Goal: Task Accomplishment & Management: Use online tool/utility

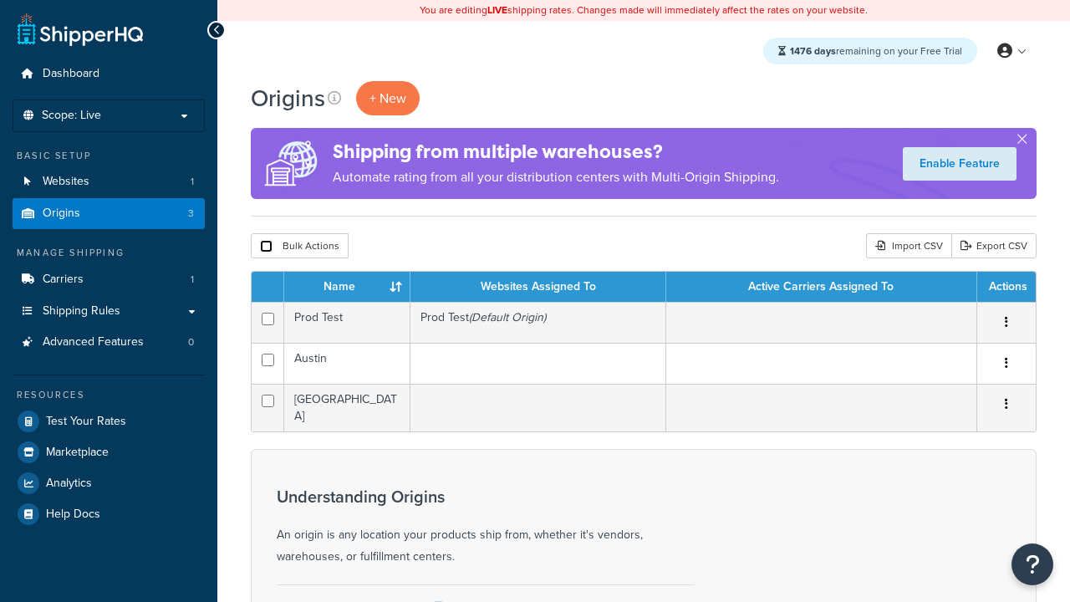
click at [266, 247] on input "checkbox" at bounding box center [266, 246] width 13 height 13
checkbox input "true"
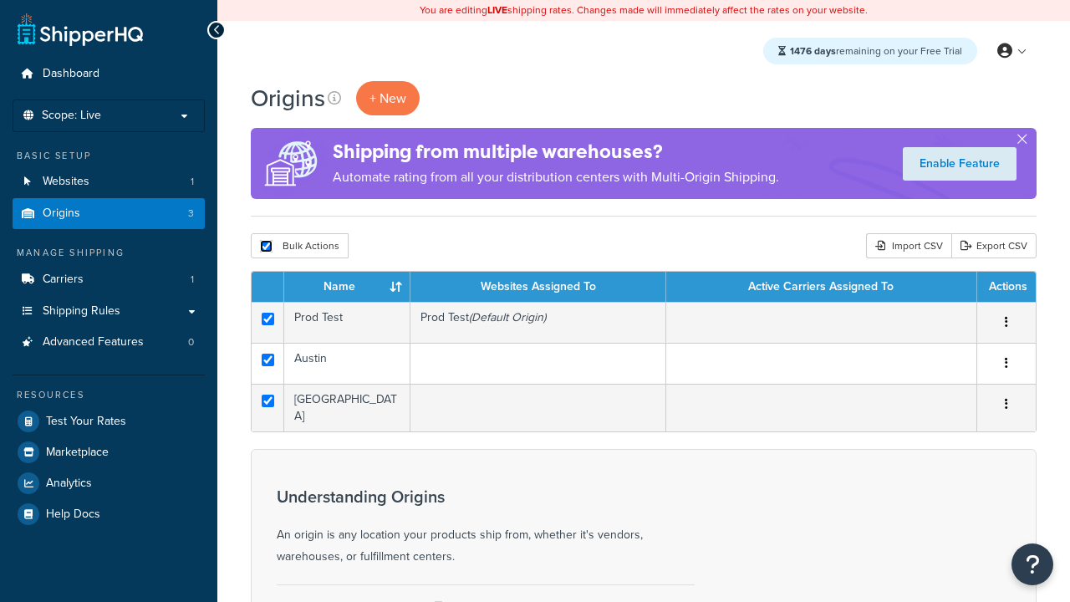
click at [0, 0] on button "Delete" at bounding box center [0, 0] width 0 height 0
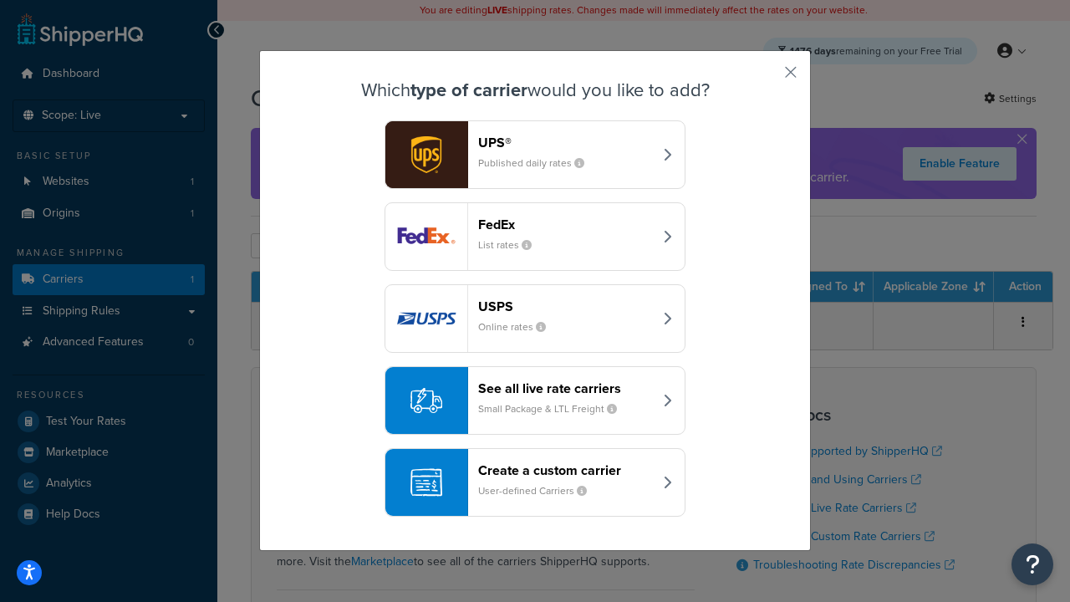
click at [535, 237] on div "FedEx List rates" at bounding box center [565, 236] width 175 height 40
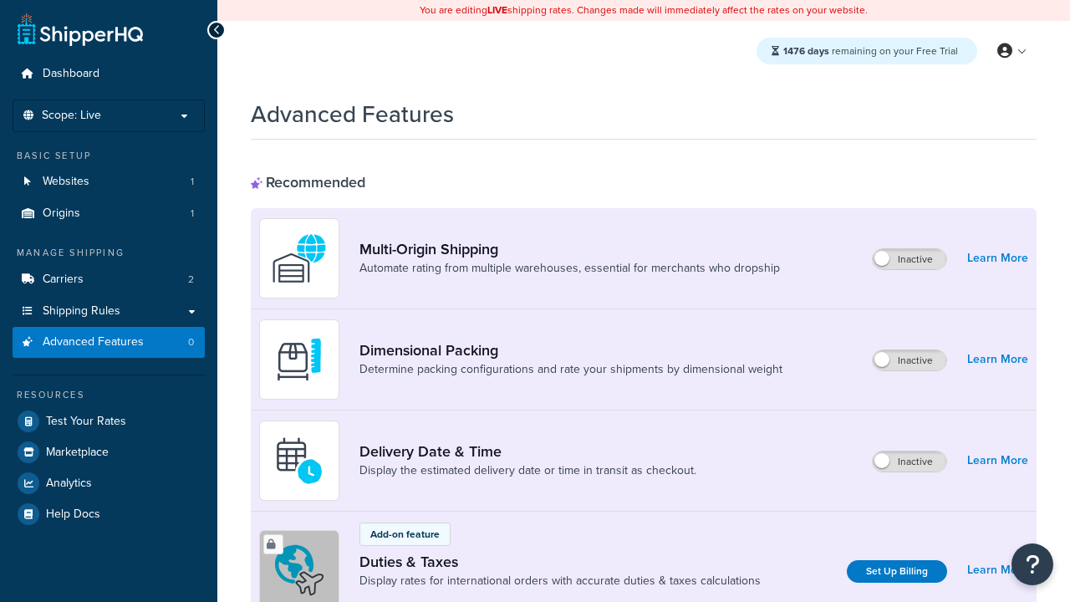
scroll to position [543, 0]
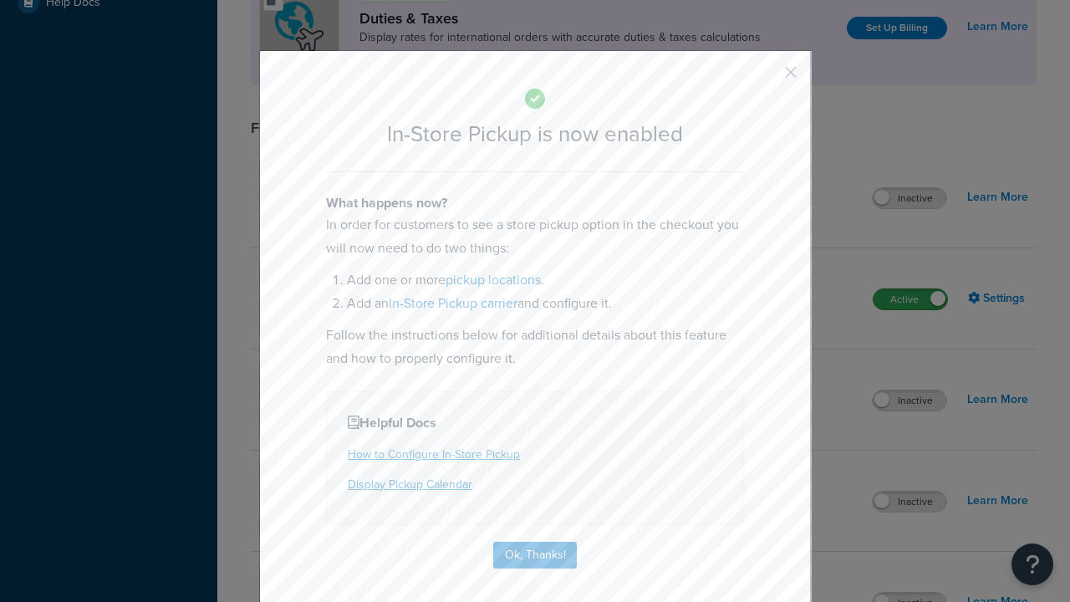
scroll to position [0, 0]
click at [766, 78] on button "button" at bounding box center [766, 78] width 4 height 4
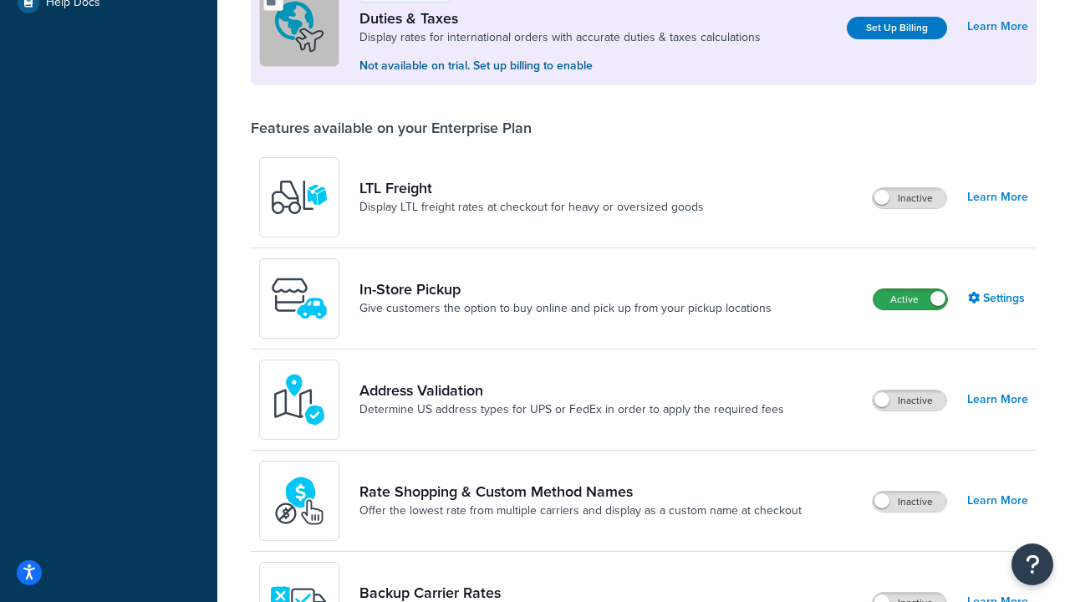
click at [922, 308] on label "Active" at bounding box center [910, 299] width 74 height 20
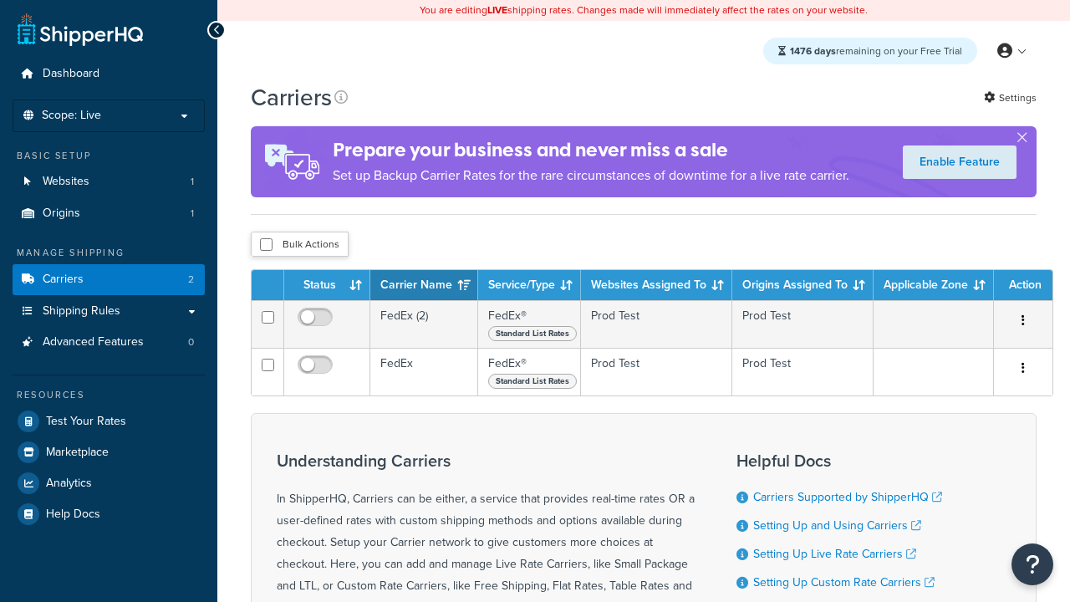
click at [266, 246] on input "checkbox" at bounding box center [266, 244] width 13 height 13
checkbox input "true"
click at [0, 0] on button "Delete" at bounding box center [0, 0] width 0 height 0
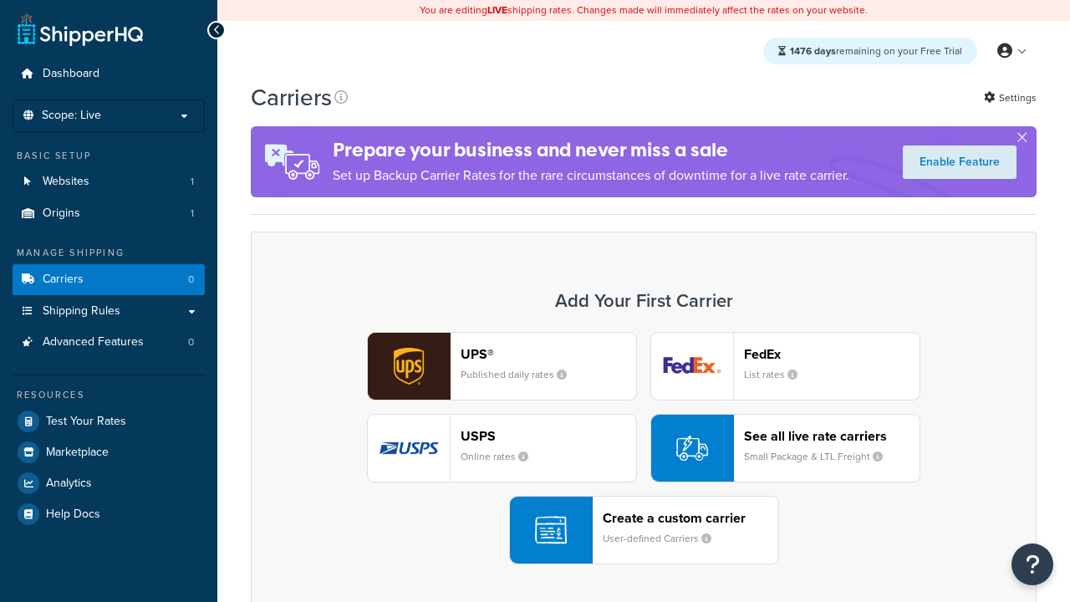
click at [644, 449] on div "UPS® Published daily rates FedEx List rates USPS Online rates See all live rate…" at bounding box center [643, 448] width 751 height 232
click at [832, 354] on header "FedEx" at bounding box center [832, 354] width 176 height 16
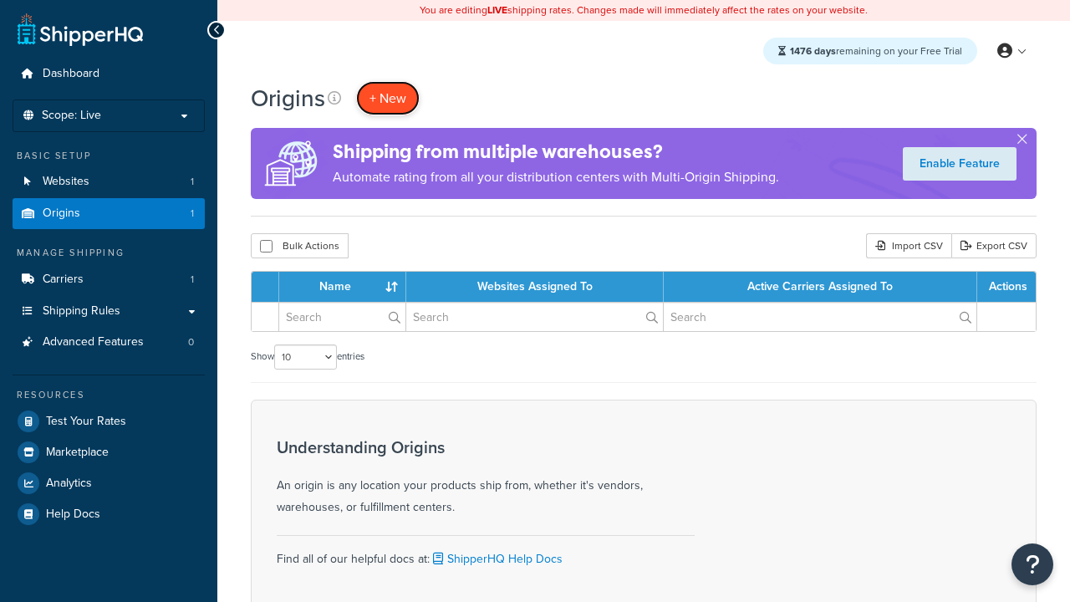
click at [387, 99] on span "+ New" at bounding box center [387, 98] width 37 height 19
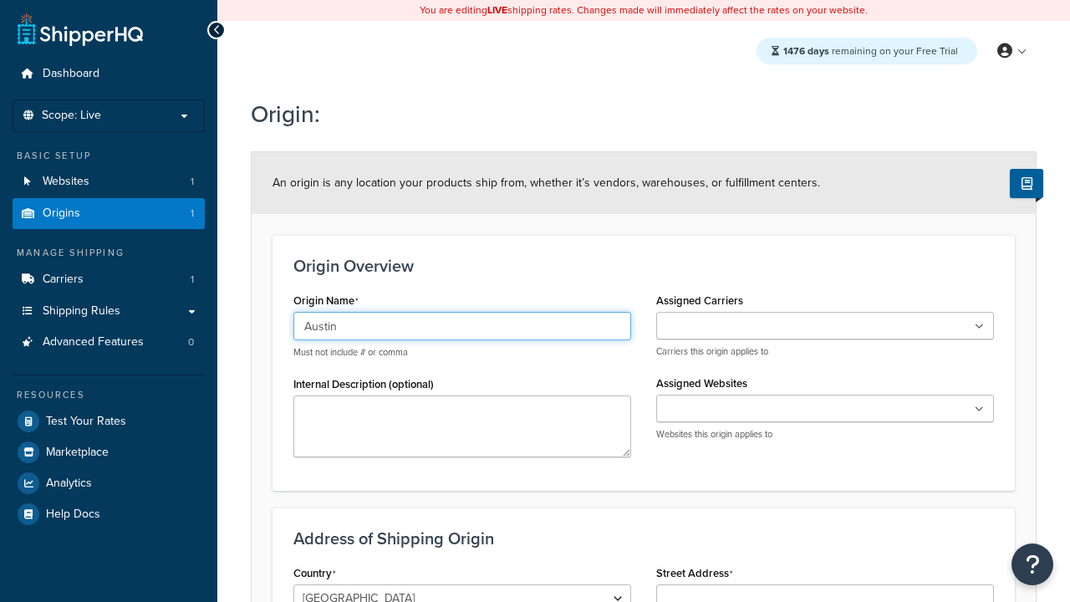
type input "Austin"
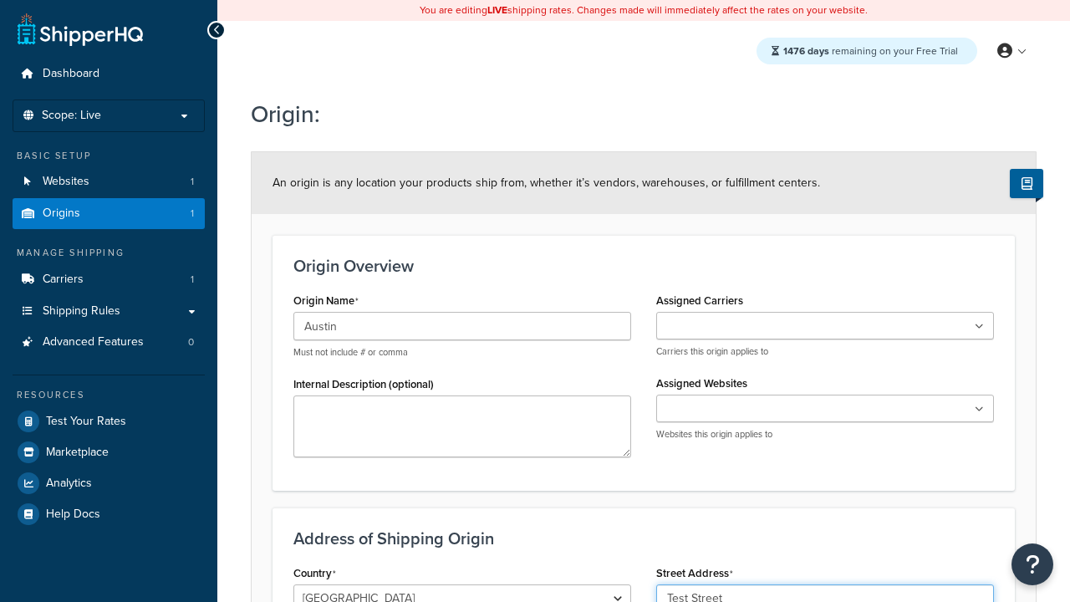
type input "Test Street"
type input "Austin"
select select "43"
type input "Austin"
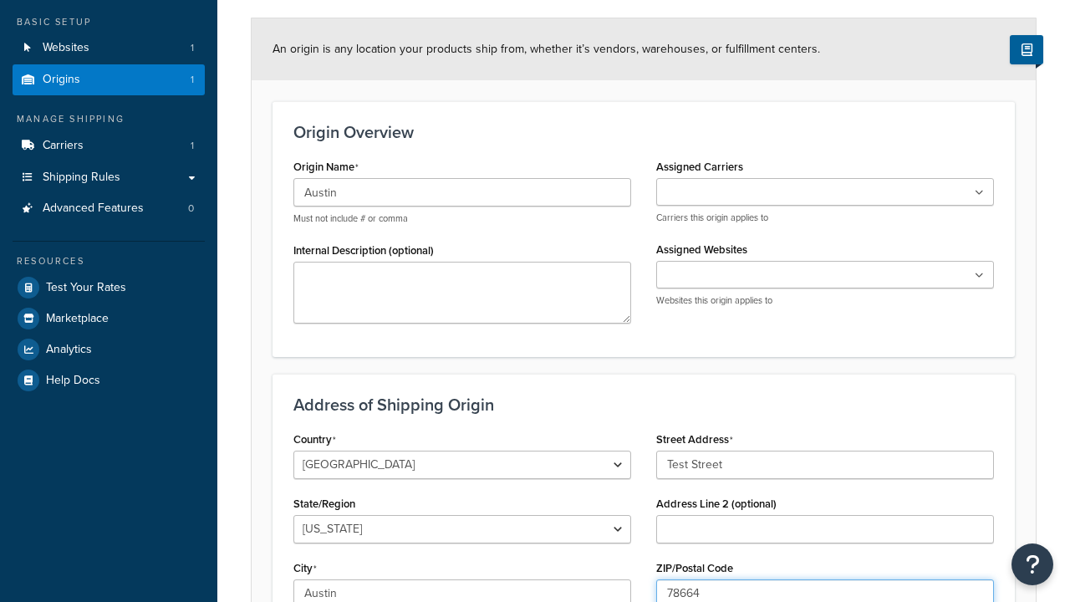
type input "78664"
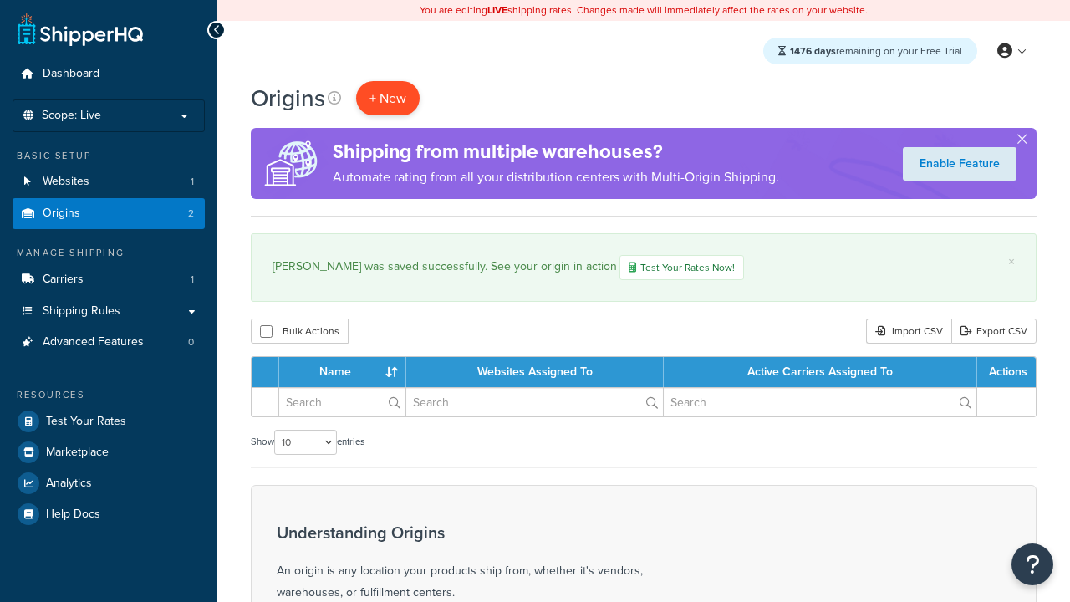
click at [387, 99] on span "+ New" at bounding box center [387, 98] width 37 height 19
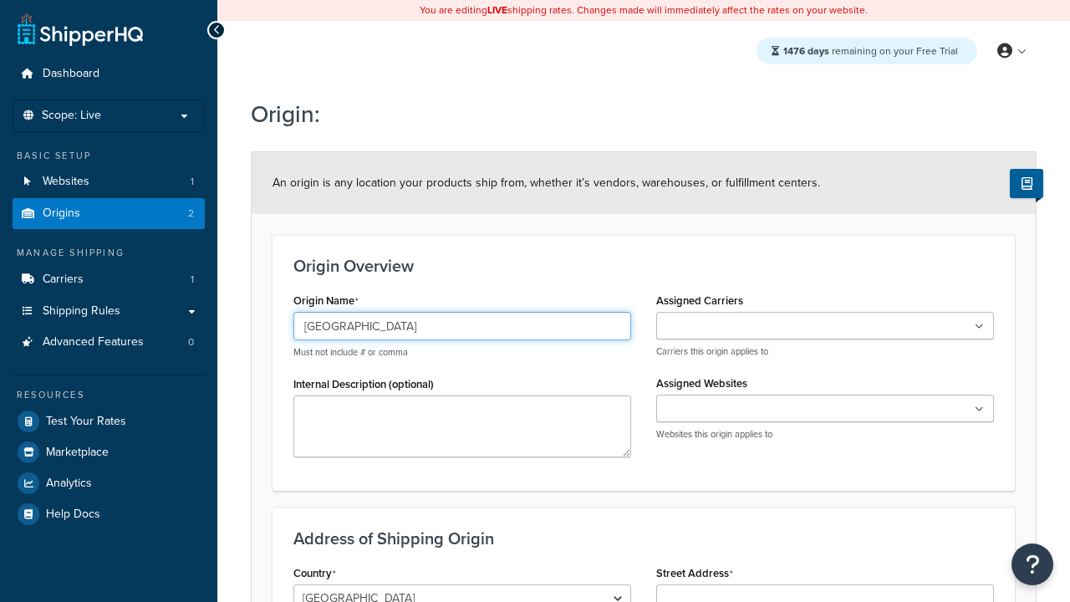
type input "[GEOGRAPHIC_DATA]"
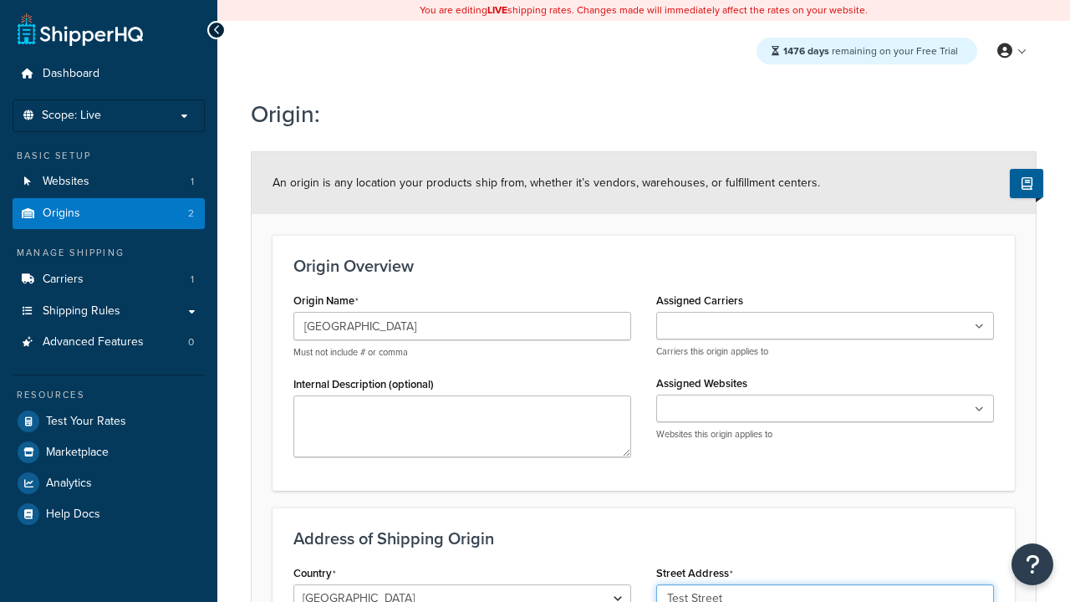
type input "Test Street"
type input "Austin"
select select "43"
type input "Austin"
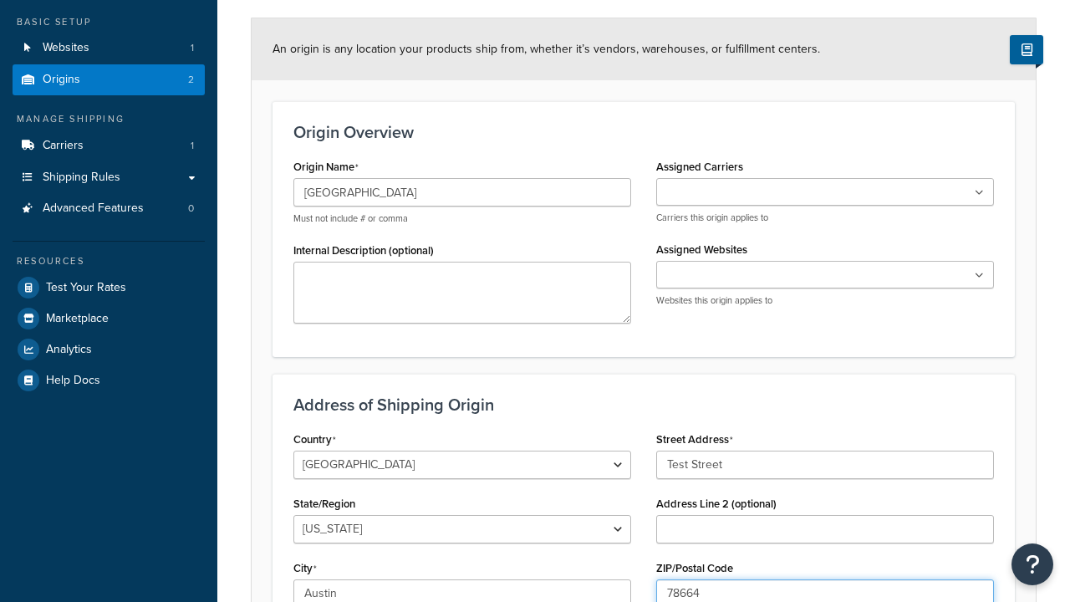
type input "78664"
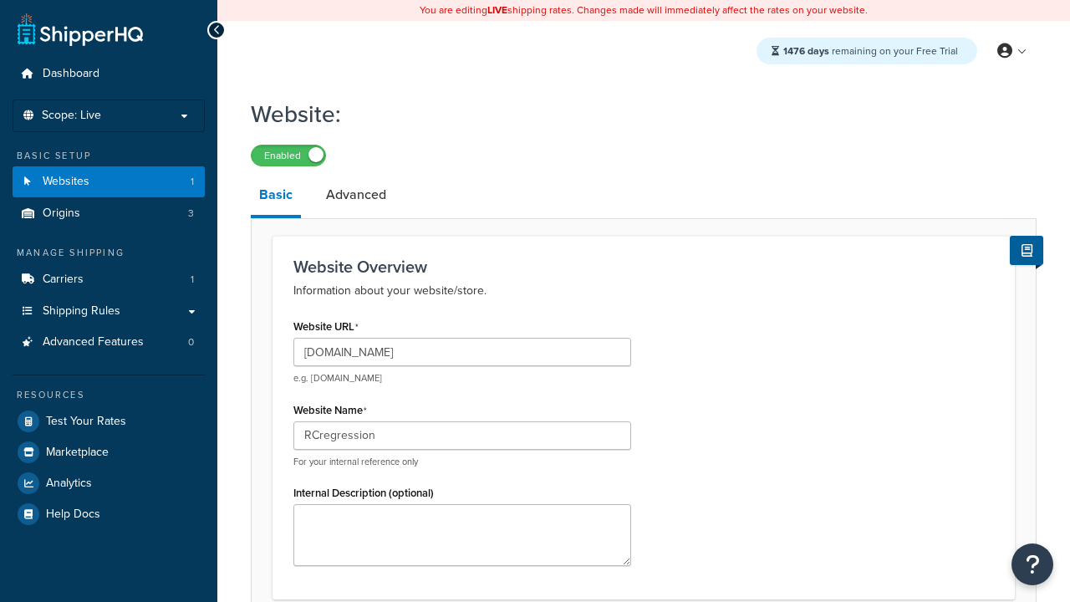
scroll to position [571, 0]
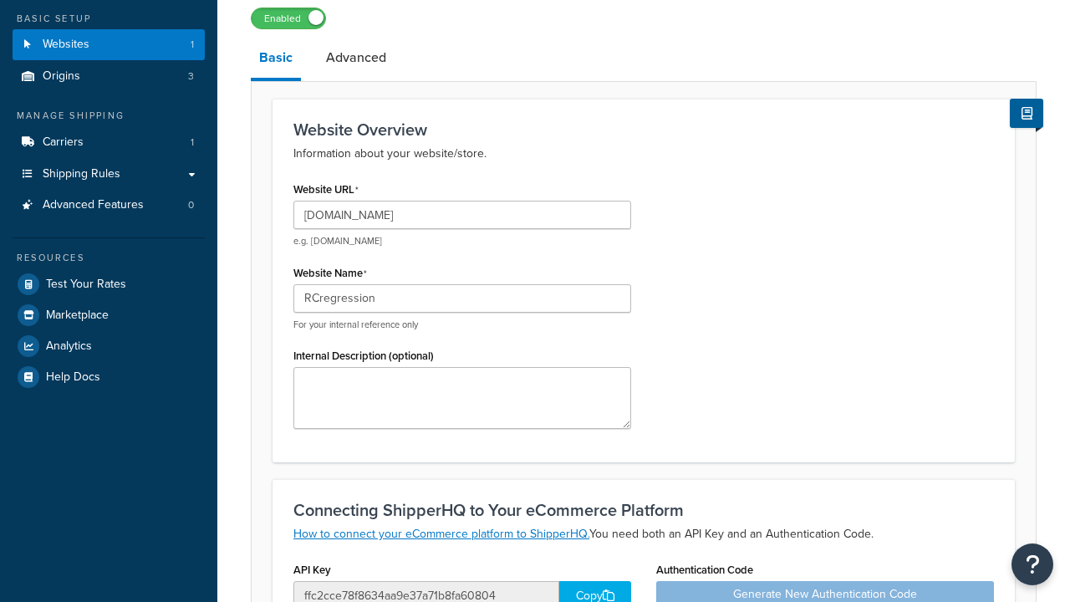
type input "RCregression"
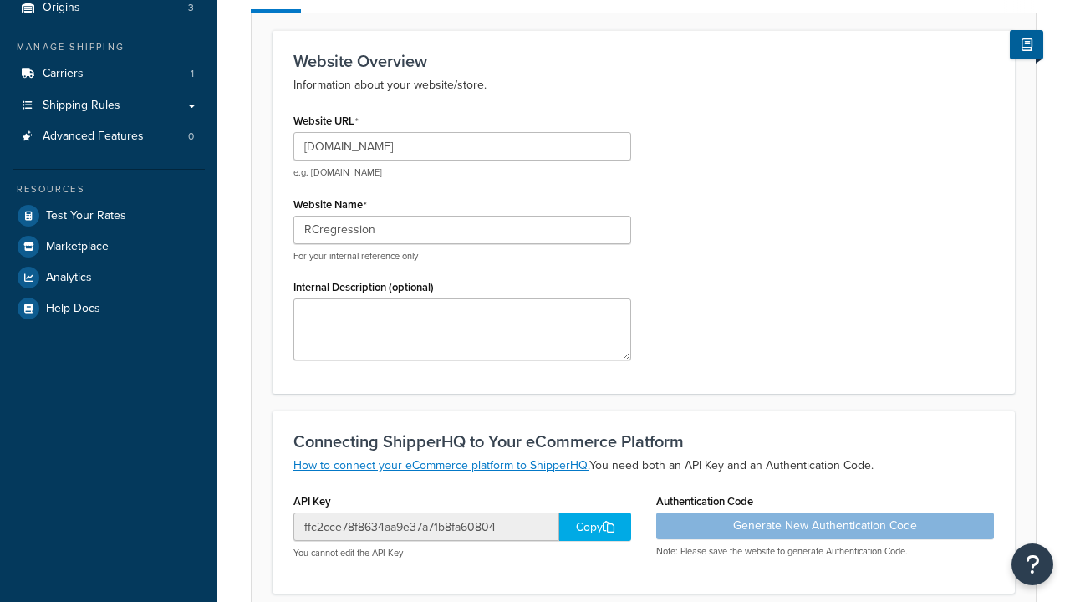
scroll to position [0, 0]
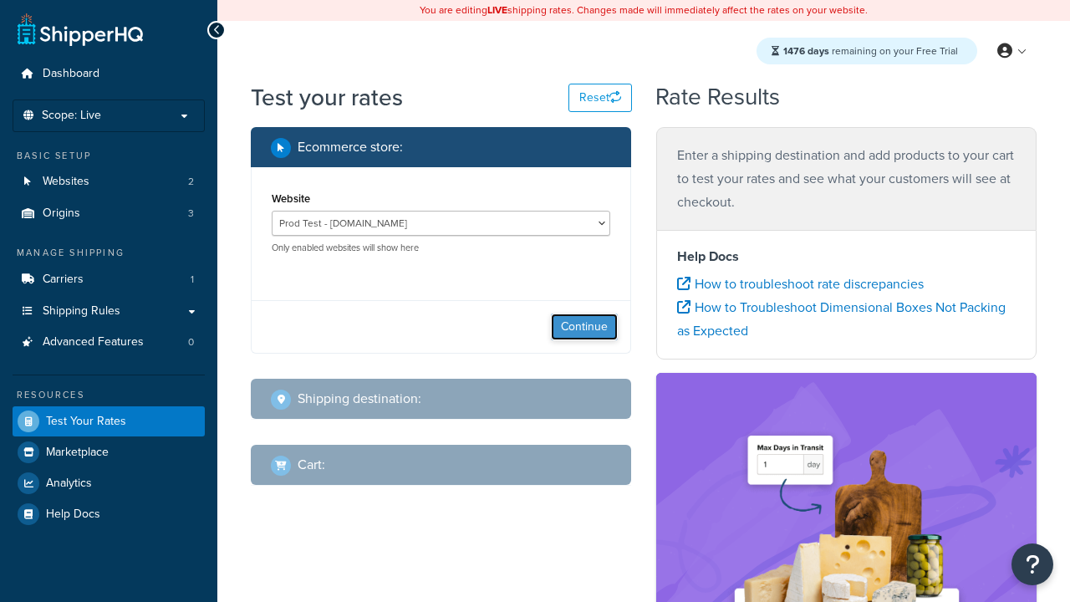
click at [584, 328] on button "Continue" at bounding box center [584, 326] width 67 height 27
select select "[GEOGRAPHIC_DATA]"
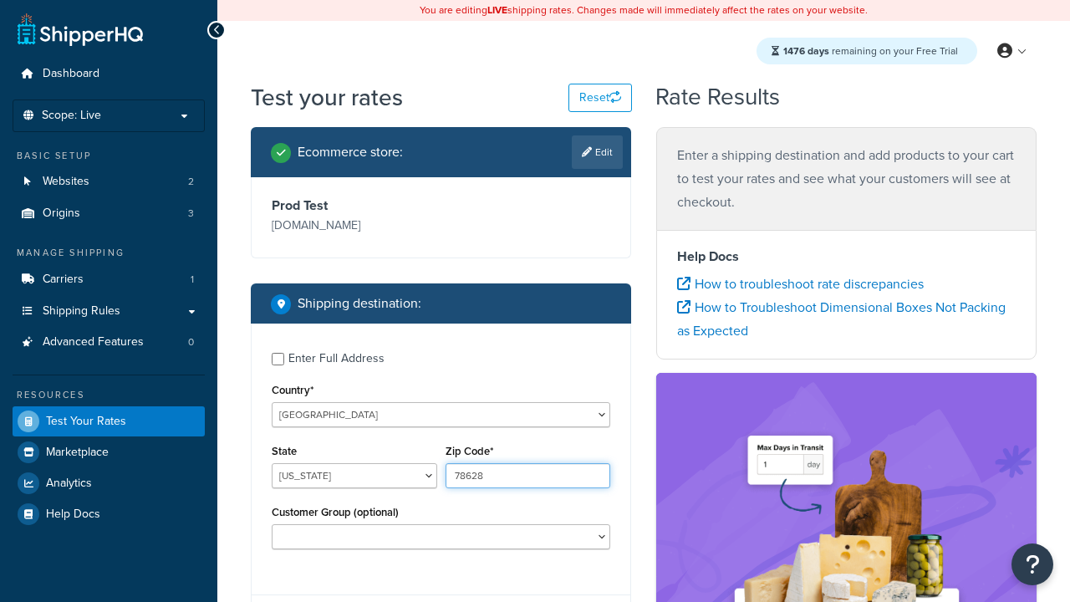
type input "78628"
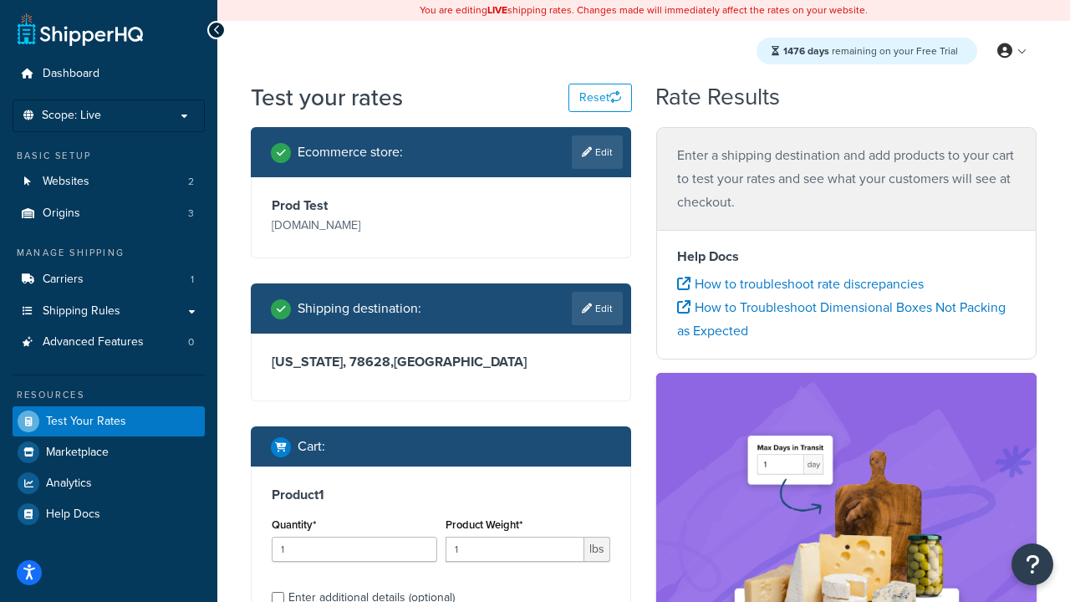
scroll to position [35, 0]
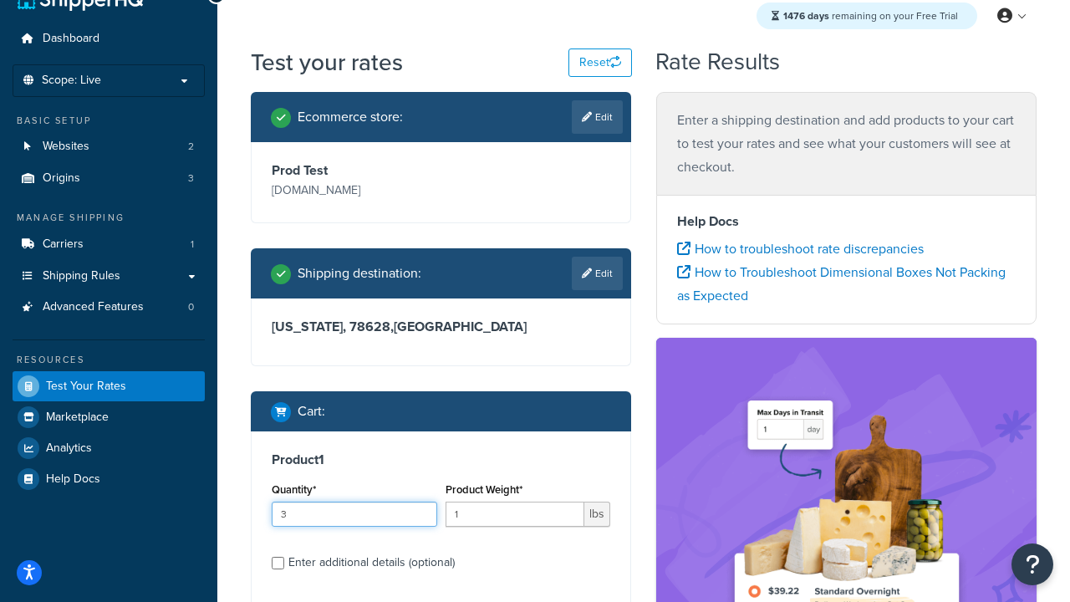
type input "3"
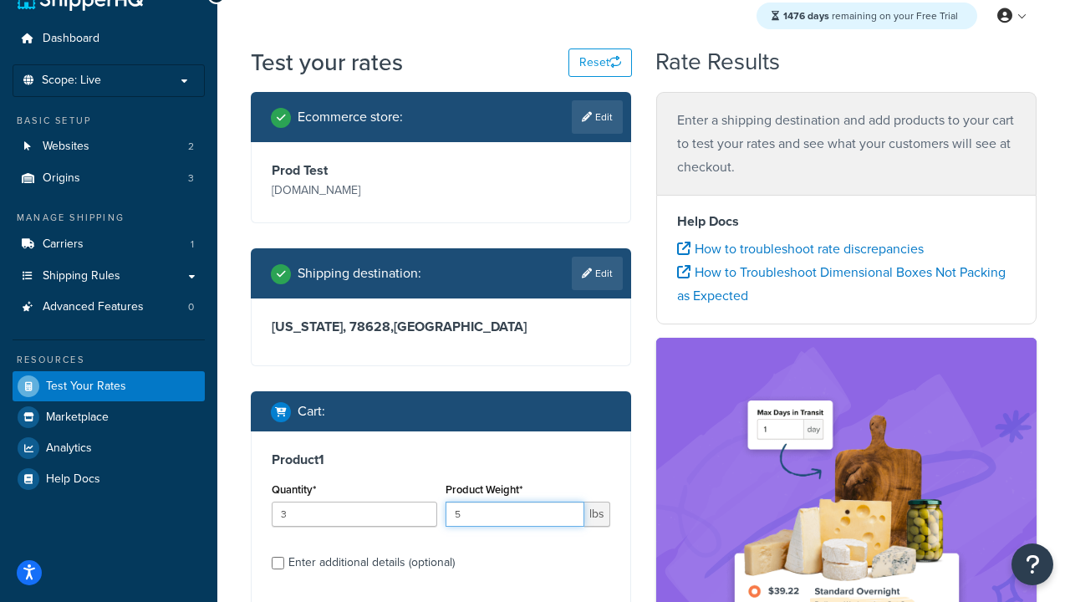
type input "5"
click at [277, 563] on input "Enter additional details (optional)" at bounding box center [278, 563] width 13 height 13
checkbox input "true"
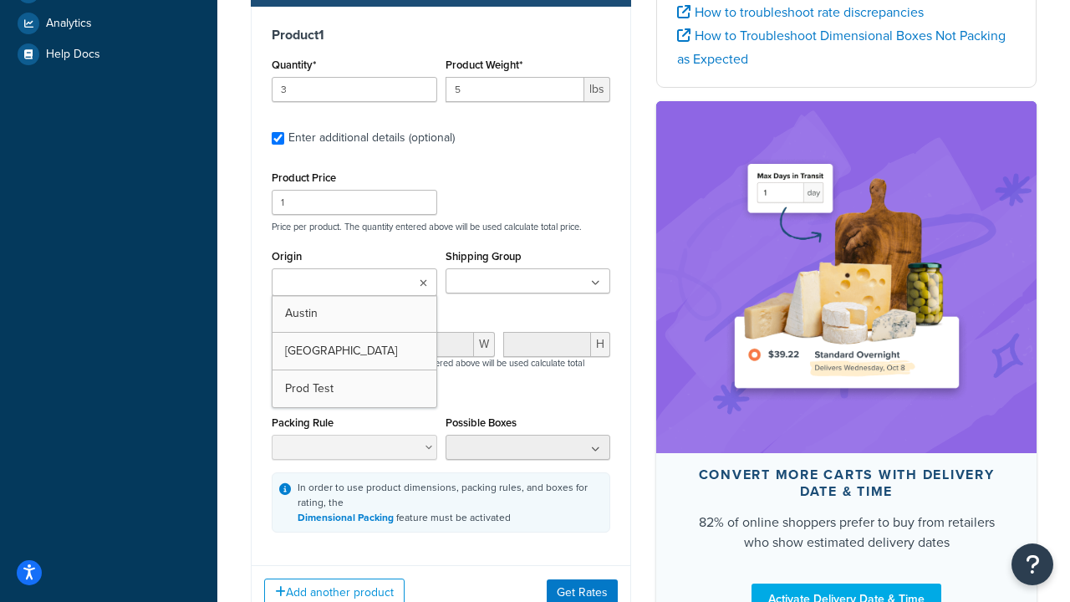
scroll to position [475, 0]
